Goal: Task Accomplishment & Management: Manage account settings

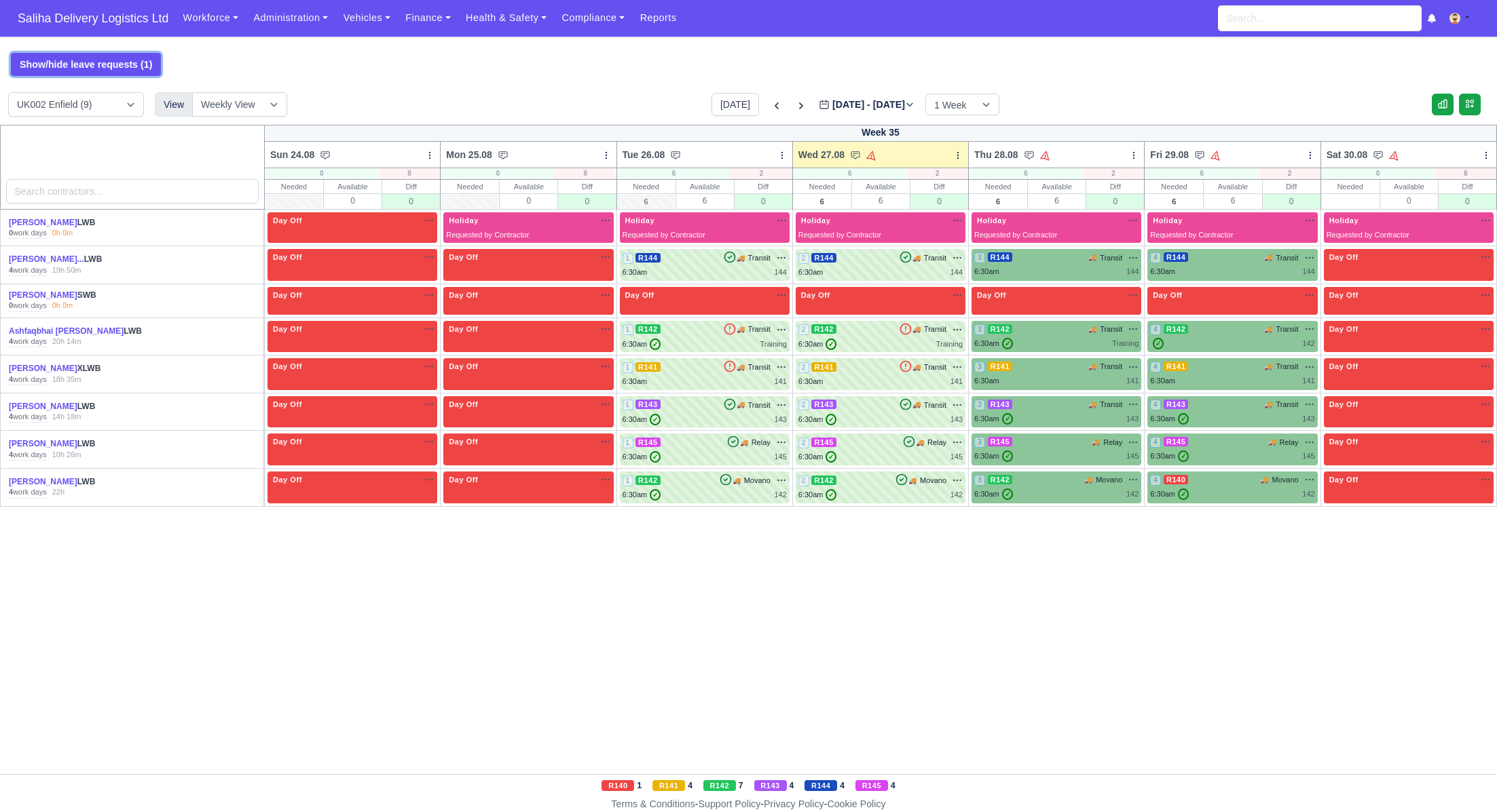
click at [116, 67] on button "Show/hide leave requests (1)" at bounding box center [86, 64] width 150 height 23
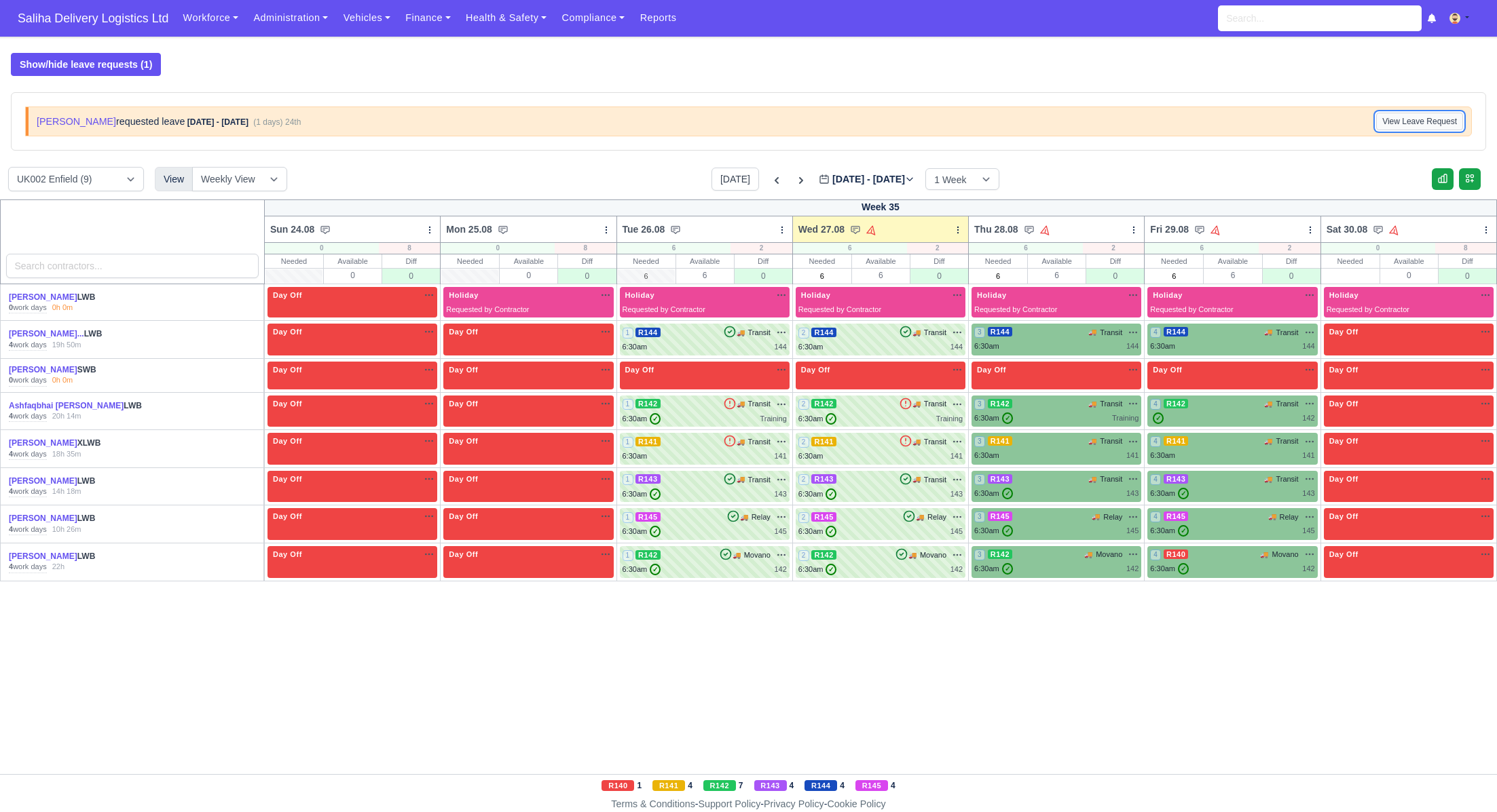
click at [1388, 118] on button "View Leave Request" at bounding box center [1419, 121] width 87 height 18
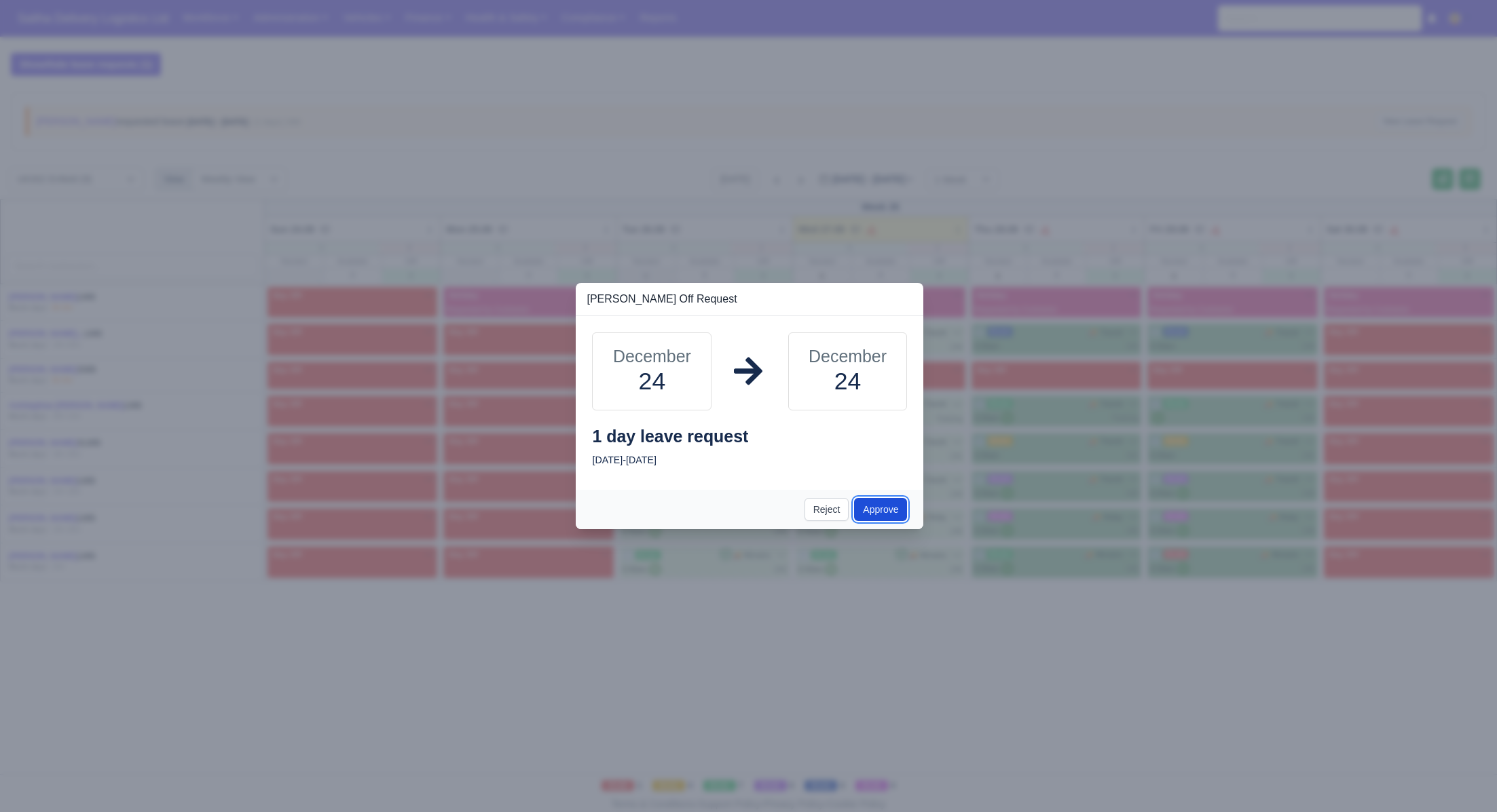
click at [875, 511] on button "Approve" at bounding box center [880, 509] width 53 height 23
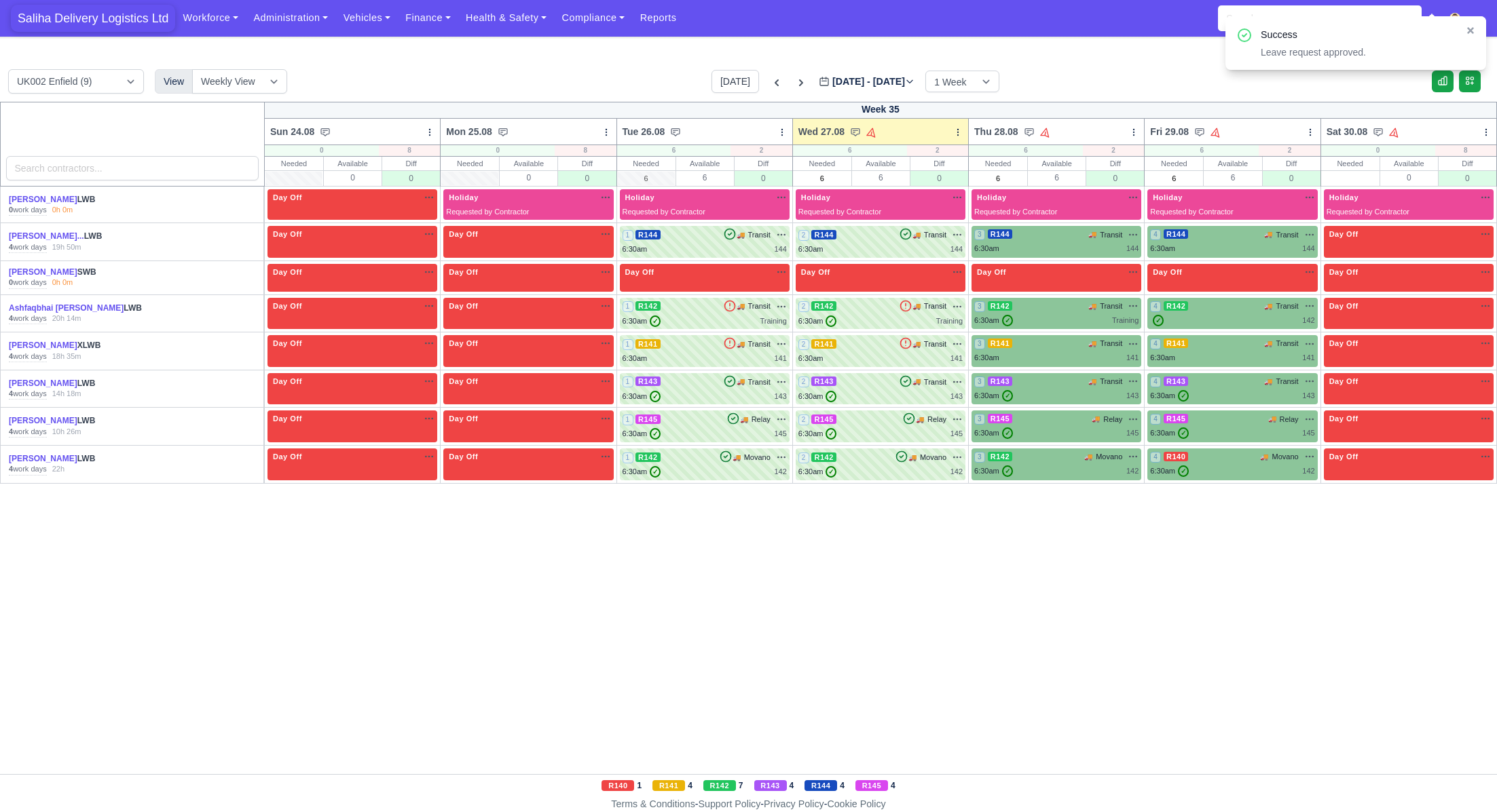
click at [88, 19] on span "Saliha Delivery Logistics Ltd" at bounding box center [93, 18] width 164 height 27
